Goal: Task Accomplishment & Management: Use online tool/utility

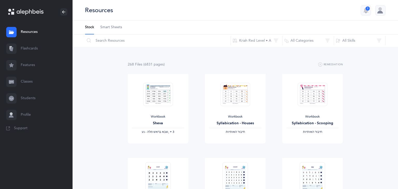
click at [25, 50] on link "Flashcards" at bounding box center [36, 48] width 73 height 17
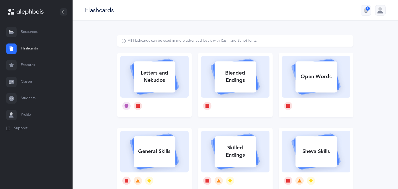
click at [163, 86] on div "Letters and Nekudos" at bounding box center [154, 76] width 41 height 21
select select
select select "single"
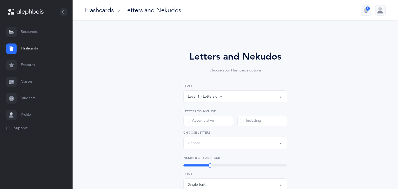
select select "27"
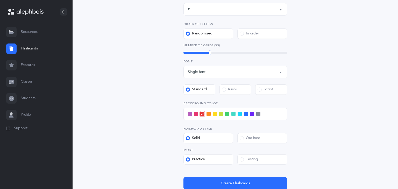
scroll to position [135, 0]
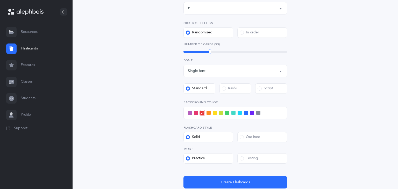
click at [246, 112] on span at bounding box center [246, 113] width 4 height 4
click at [0, 0] on input "checkbox" at bounding box center [0, 0] width 0 height 0
click at [240, 160] on span at bounding box center [242, 158] width 4 height 4
click at [0, 0] on input "Testing" at bounding box center [0, 0] width 0 height 0
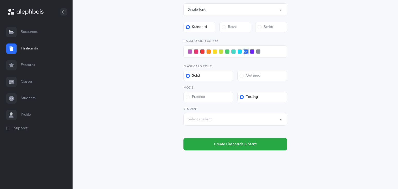
scroll to position [197, 0]
click at [278, 121] on button "Select student" at bounding box center [235, 119] width 104 height 12
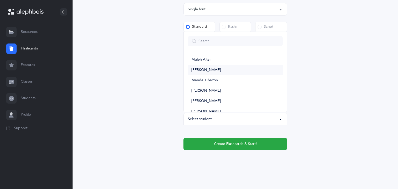
click at [217, 70] on span "[PERSON_NAME]" at bounding box center [205, 70] width 29 height 5
select select "11504"
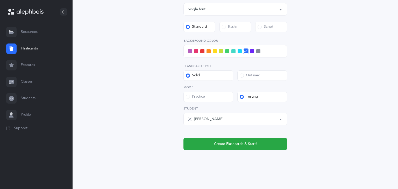
scroll to position [199, 0]
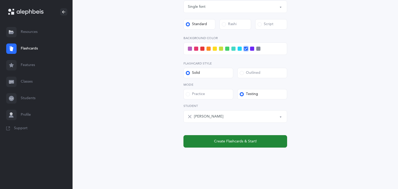
click at [233, 145] on button "Create Flashcards & Start!" at bounding box center [235, 141] width 104 height 12
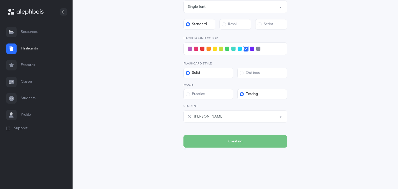
scroll to position [0, 0]
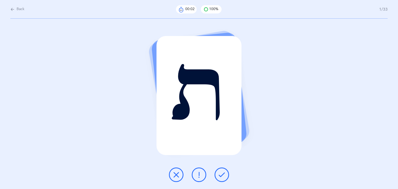
click at [223, 175] on icon at bounding box center [222, 175] width 6 height 6
click at [175, 173] on icon at bounding box center [176, 175] width 6 height 6
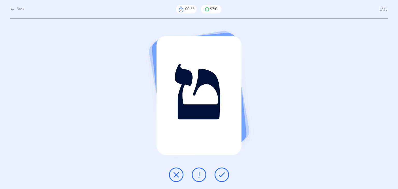
click at [221, 172] on icon at bounding box center [222, 175] width 6 height 6
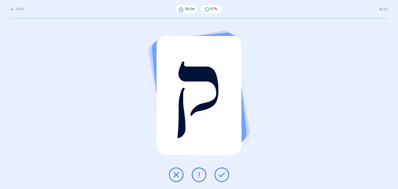
click at [224, 172] on icon at bounding box center [222, 175] width 6 height 6
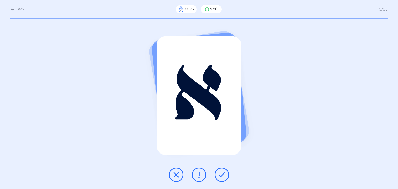
click at [224, 172] on icon at bounding box center [222, 175] width 6 height 6
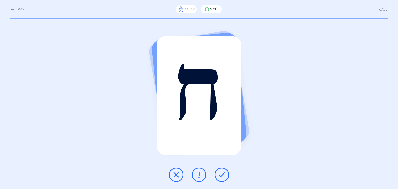
click at [224, 172] on icon at bounding box center [222, 175] width 6 height 6
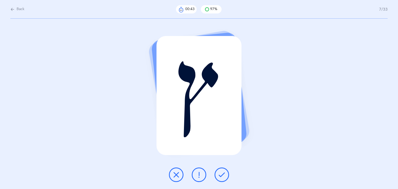
click at [196, 174] on icon at bounding box center [199, 175] width 6 height 6
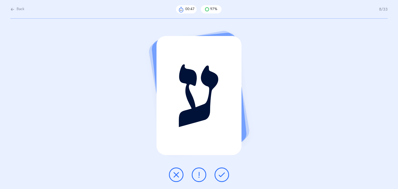
click at [224, 176] on icon at bounding box center [222, 175] width 6 height 6
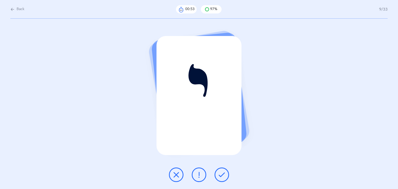
click at [224, 176] on icon at bounding box center [222, 175] width 6 height 6
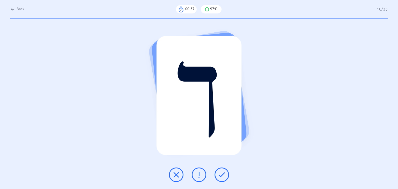
click at [224, 176] on icon at bounding box center [222, 175] width 6 height 6
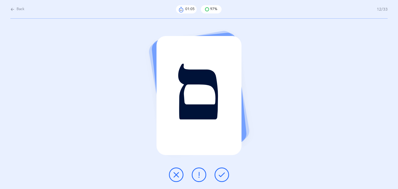
click at [224, 176] on icon at bounding box center [222, 175] width 6 height 6
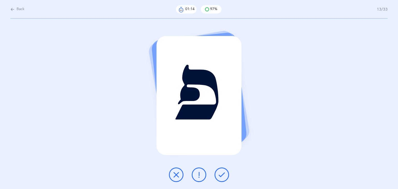
click at [224, 176] on icon at bounding box center [222, 175] width 6 height 6
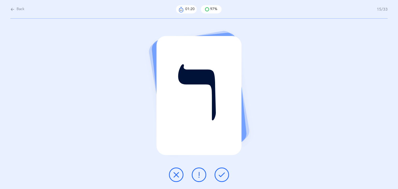
click at [224, 176] on icon at bounding box center [222, 175] width 6 height 6
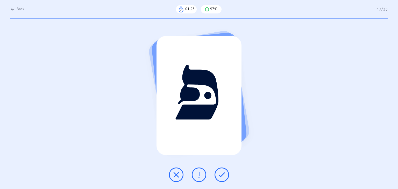
click at [224, 176] on icon at bounding box center [222, 175] width 6 height 6
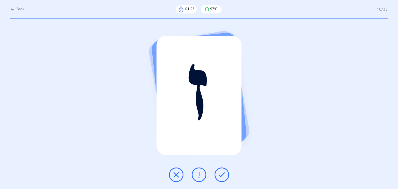
click at [224, 176] on icon at bounding box center [222, 175] width 6 height 6
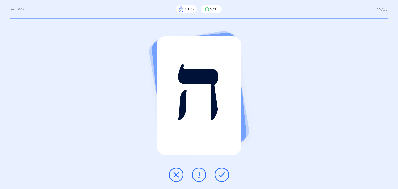
click at [224, 176] on icon at bounding box center [222, 175] width 6 height 6
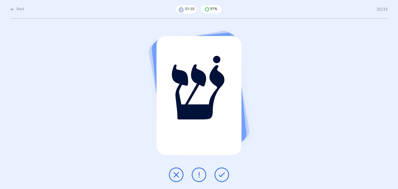
click at [224, 176] on icon at bounding box center [222, 175] width 6 height 6
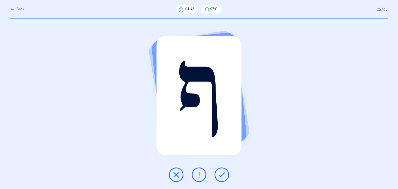
click at [224, 176] on icon at bounding box center [222, 175] width 6 height 6
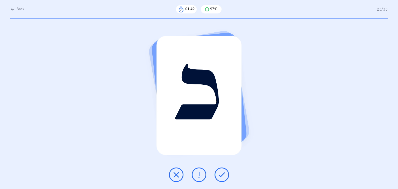
click at [224, 176] on icon at bounding box center [222, 175] width 6 height 6
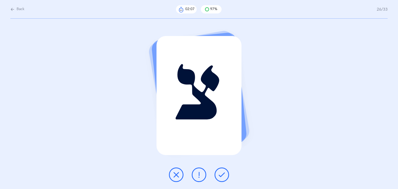
click at [223, 173] on icon at bounding box center [222, 175] width 6 height 6
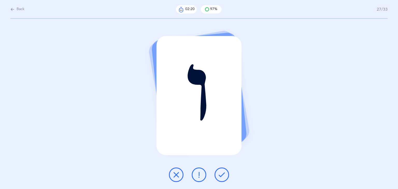
click at [223, 173] on icon at bounding box center [222, 175] width 6 height 6
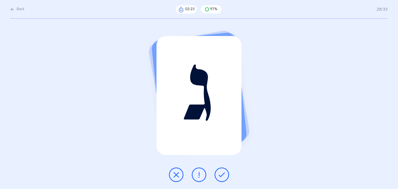
click at [223, 173] on icon at bounding box center [222, 175] width 6 height 6
click at [177, 174] on icon at bounding box center [176, 175] width 6 height 6
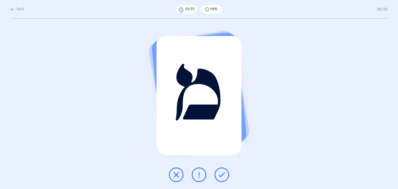
click at [225, 174] on button at bounding box center [221, 175] width 15 height 15
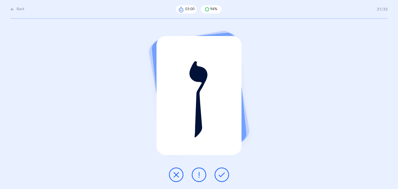
click at [223, 172] on icon at bounding box center [222, 175] width 6 height 6
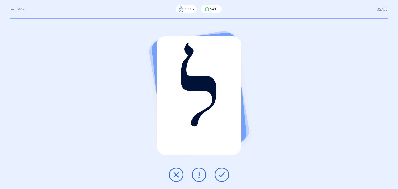
click at [198, 174] on icon at bounding box center [199, 175] width 6 height 6
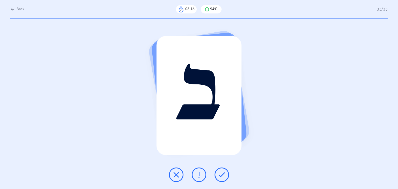
click at [223, 175] on icon at bounding box center [222, 175] width 6 height 6
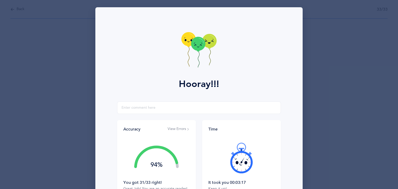
click at [193, 52] on icon at bounding box center [198, 50] width 35 height 37
click at [193, 50] on icon at bounding box center [198, 50] width 35 height 37
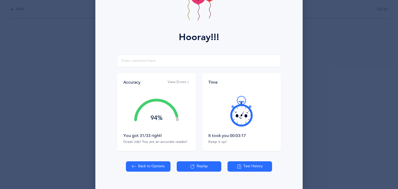
scroll to position [58, 0]
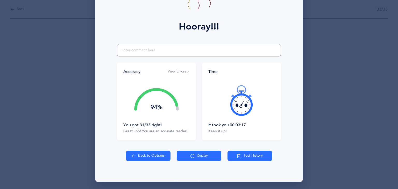
click at [201, 49] on input "text" at bounding box center [199, 50] width 164 height 12
click at [180, 71] on button "View Errors" at bounding box center [179, 71] width 22 height 5
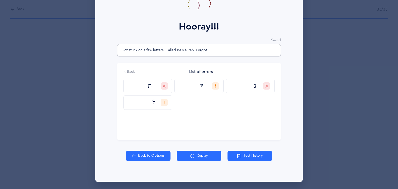
click at [222, 56] on input "Got stuck on a few letters. Called Beis a Peh. Forgot" at bounding box center [199, 50] width 164 height 12
type input "Got stuck on a few letters. Called Beis a Peh. Forgot Tuf and Nun. Called Lamed…"
click at [141, 154] on button "Back to Options" at bounding box center [148, 156] width 45 height 10
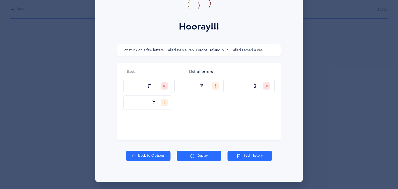
select select "27"
select select "single"
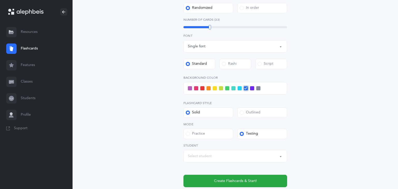
scroll to position [159, 0]
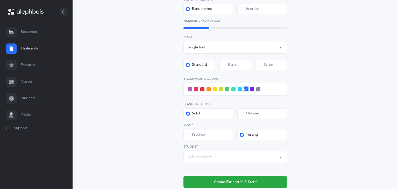
click at [27, 103] on link "Students" at bounding box center [36, 98] width 73 height 17
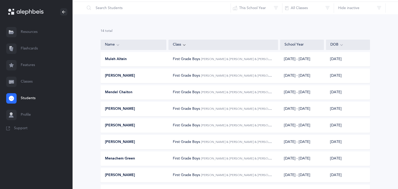
scroll to position [21, 0]
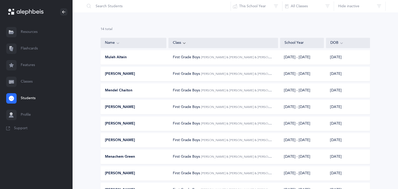
click at [33, 82] on link "Classes" at bounding box center [36, 82] width 73 height 17
